Goal: Information Seeking & Learning: Find specific fact

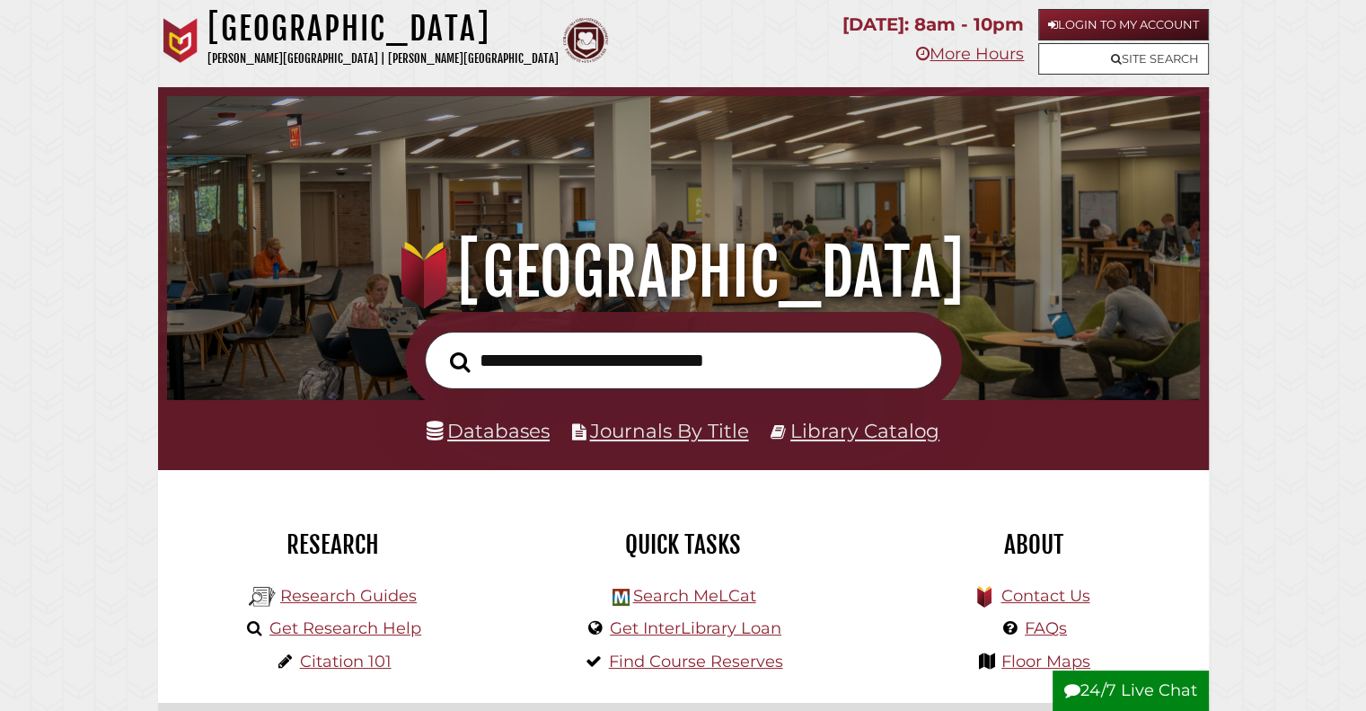
scroll to position [341, 1024]
click at [546, 361] on input "text" at bounding box center [683, 360] width 517 height 58
type input "**********"
click at [441, 346] on button "Search" at bounding box center [460, 361] width 39 height 31
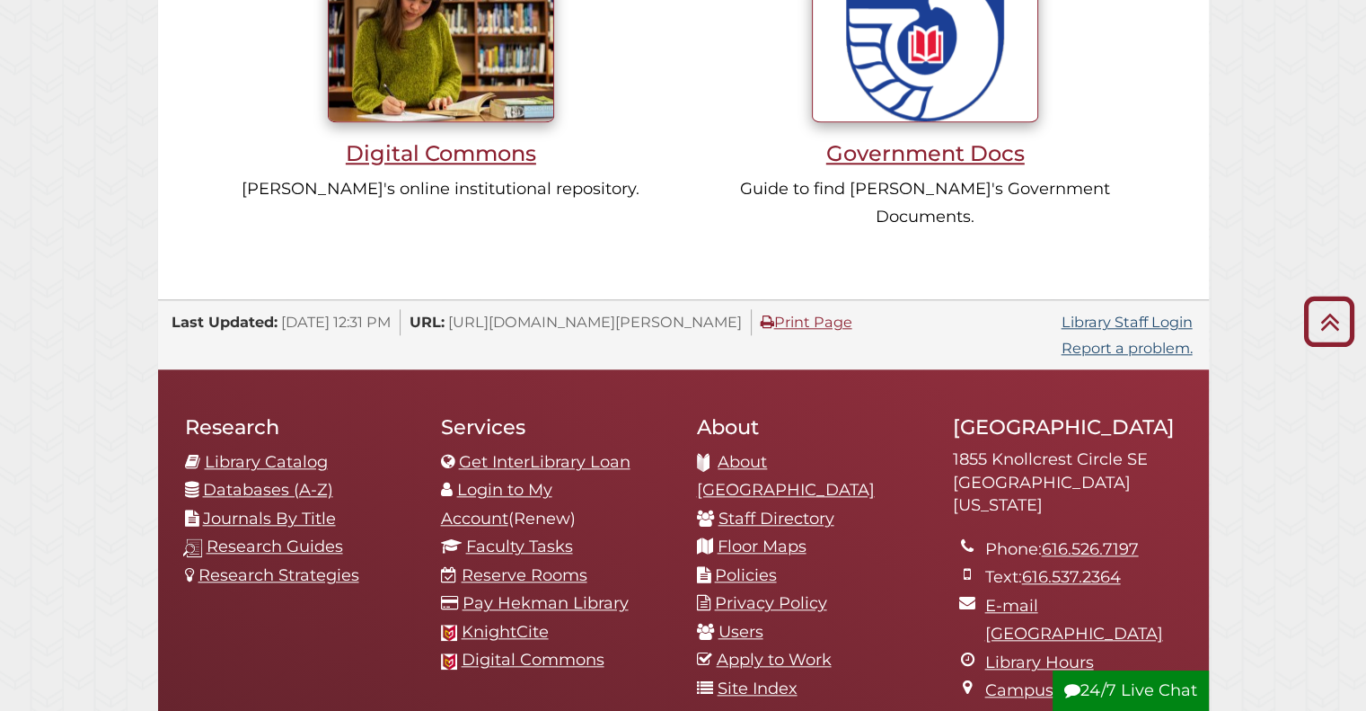
scroll to position [1905, 0]
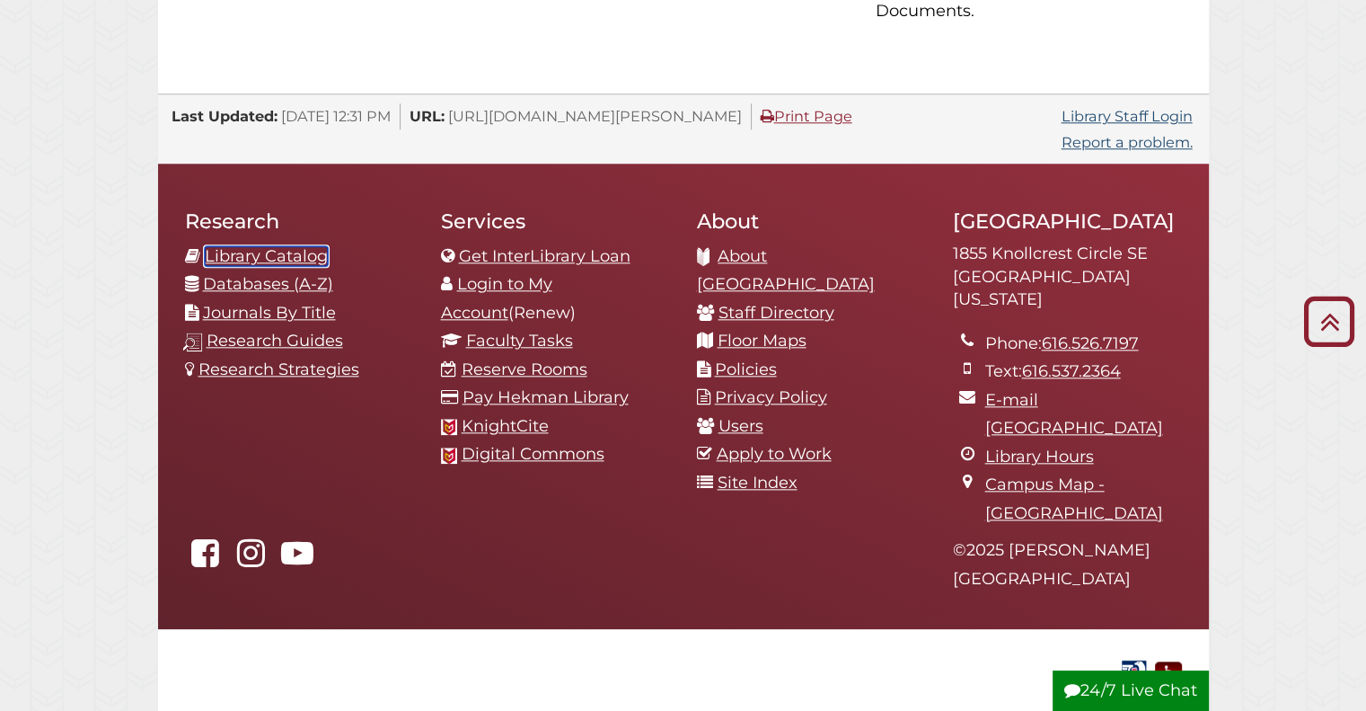
click at [305, 246] on link "Library Catalog" at bounding box center [266, 256] width 123 height 20
